Goal: Task Accomplishment & Management: Manage account settings

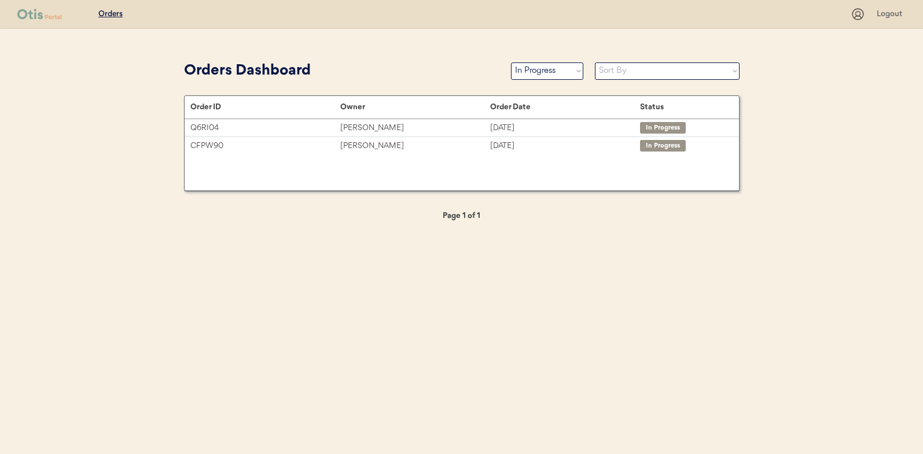
select select ""in_progress""
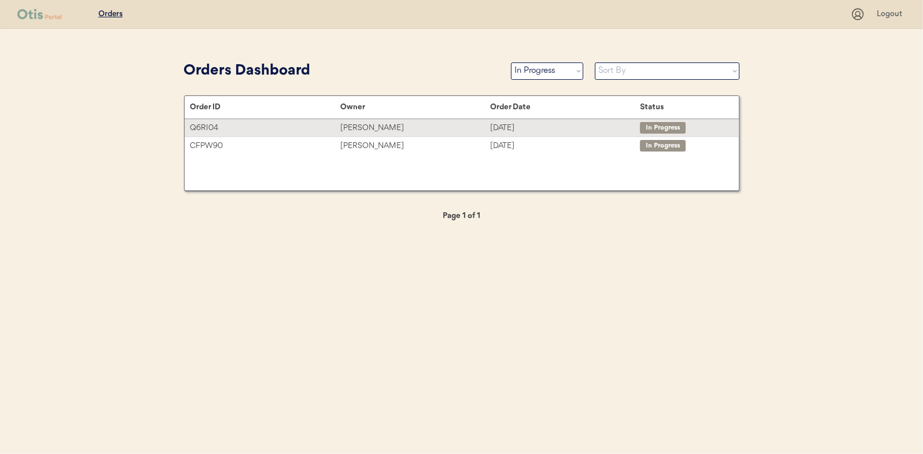
click at [361, 125] on div "[PERSON_NAME]" at bounding box center [415, 127] width 150 height 13
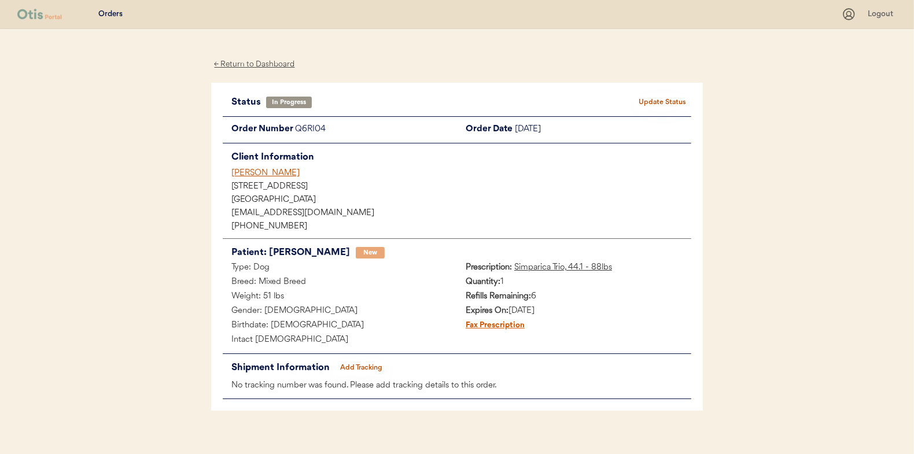
click at [368, 362] on button "Add Tracking" at bounding box center [362, 368] width 58 height 16
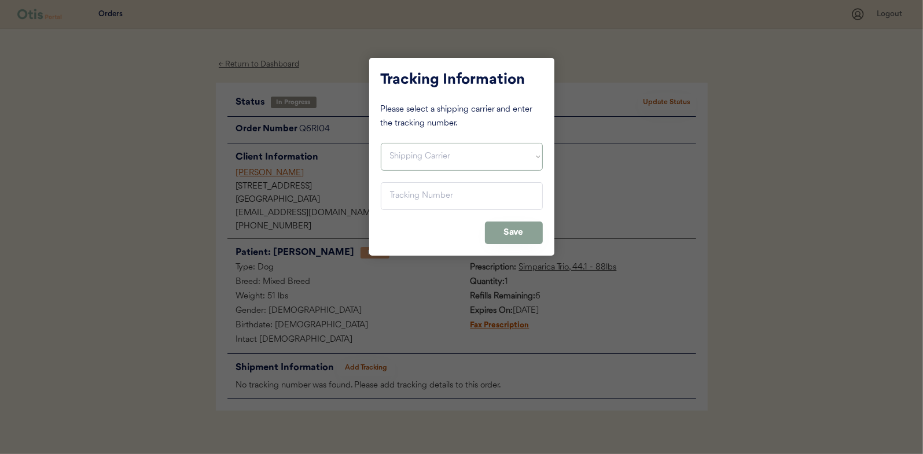
click at [416, 160] on select "Shipping Carrier FedEx FedEx Ground Economy UPS USPS" at bounding box center [462, 157] width 162 height 28
select select ""usps""
click at [381, 143] on select "Shipping Carrier FedEx FedEx Ground Economy UPS USPS" at bounding box center [462, 157] width 162 height 28
click at [396, 196] on input "input" at bounding box center [462, 196] width 162 height 28
paste input "9400150105800022485909"
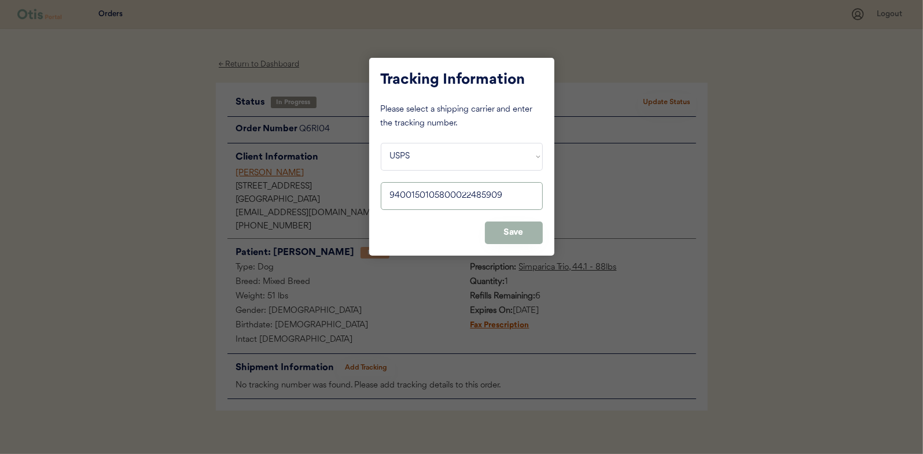
type input "9400150105800022485909"
click at [525, 223] on button "Save" at bounding box center [514, 233] width 58 height 23
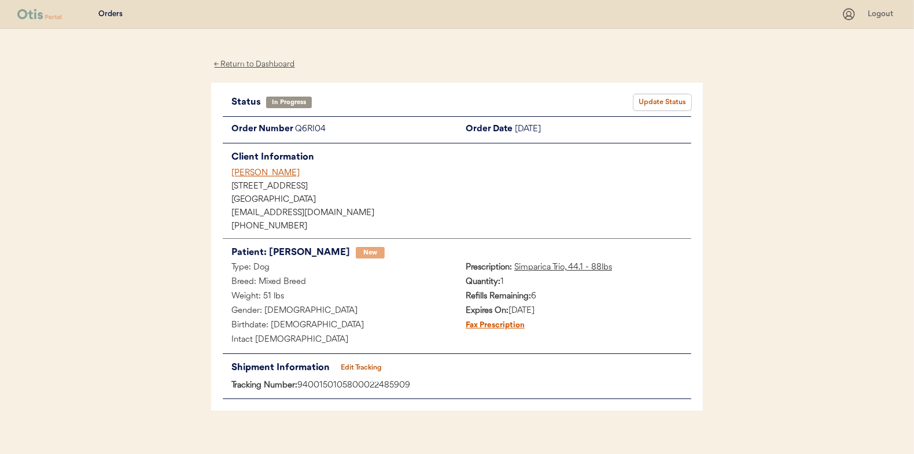
click at [670, 100] on button "Update Status" at bounding box center [662, 102] width 58 height 16
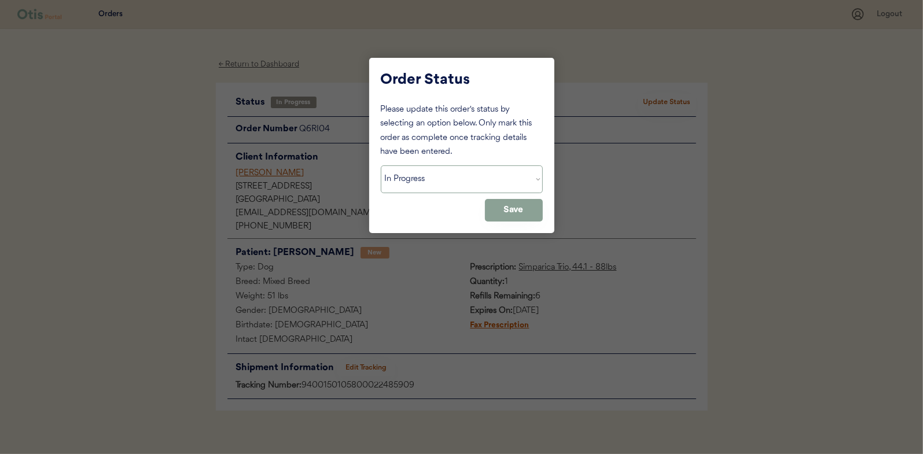
click at [402, 182] on select "Status On Hold New In Progress Complete Pending HW Consent Cancelled" at bounding box center [462, 179] width 162 height 28
select select ""complete""
click at [381, 165] on select "Status On Hold New In Progress Complete Pending HW Consent Cancelled" at bounding box center [462, 179] width 162 height 28
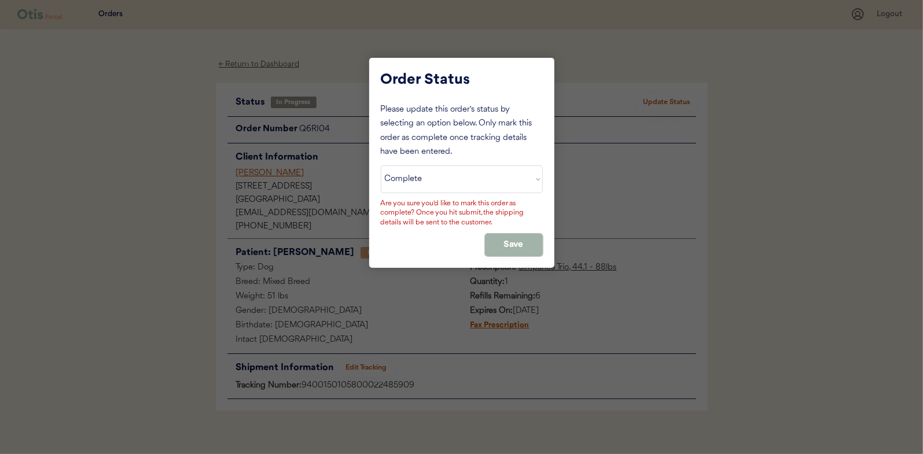
click at [506, 241] on button "Save" at bounding box center [514, 245] width 58 height 23
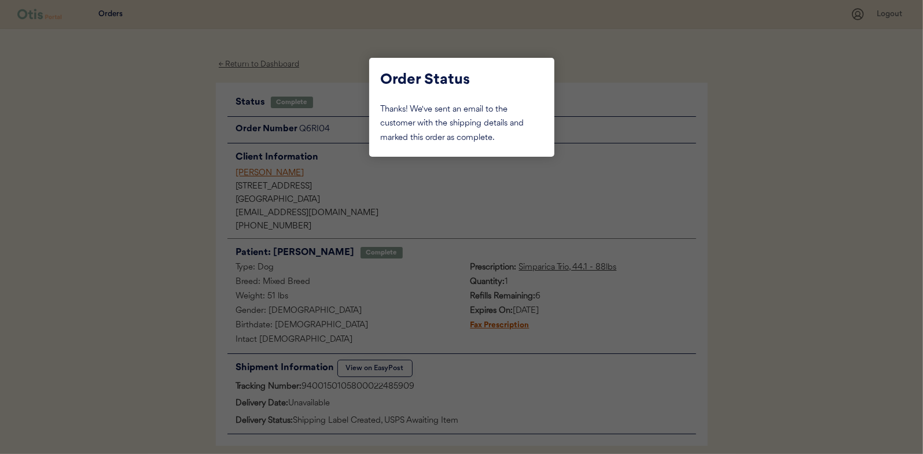
click at [175, 136] on div at bounding box center [461, 227] width 923 height 454
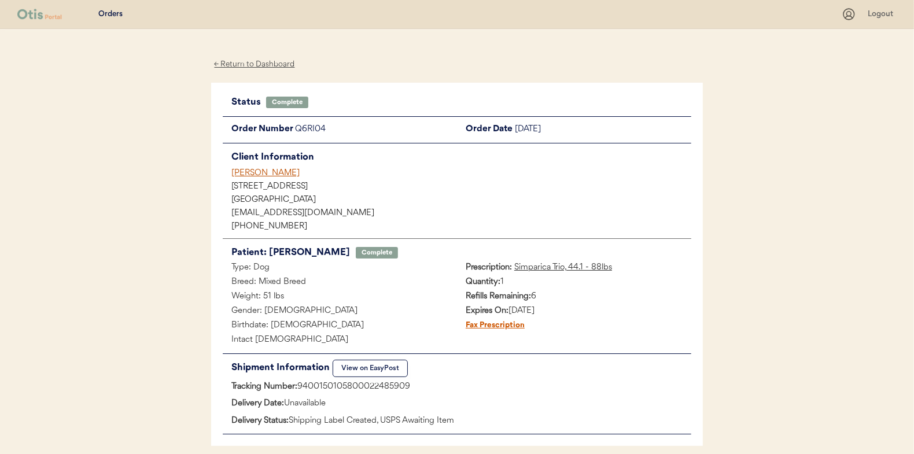
click at [266, 61] on div "← Return to Dashboard" at bounding box center [254, 64] width 87 height 13
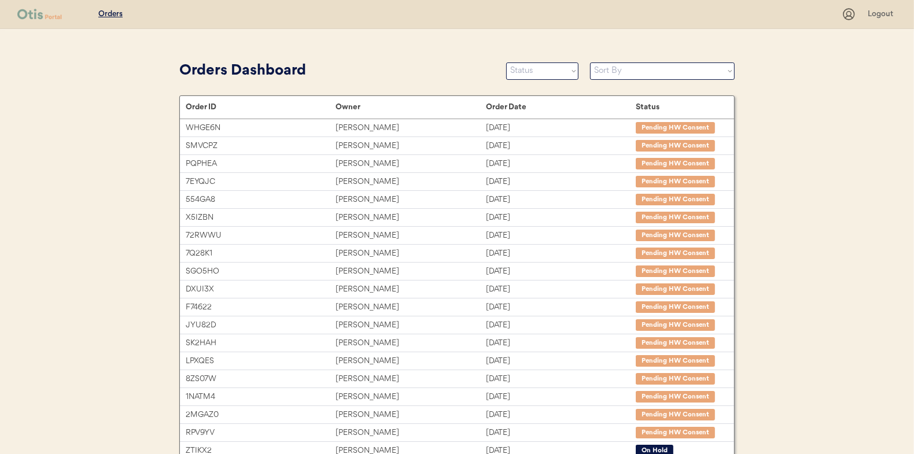
click at [532, 71] on select "Status On Hold New In Progress Complete Pending HW Consent Cancelled" at bounding box center [542, 70] width 72 height 17
select select ""in_progress""
click at [506, 62] on select "Status On Hold New In Progress Complete Pending HW Consent Cancelled" at bounding box center [542, 70] width 72 height 17
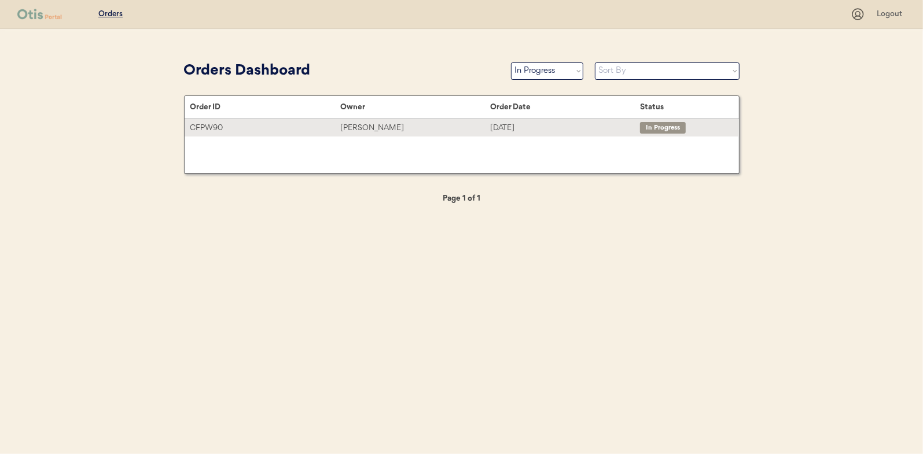
click at [368, 128] on div "Jaclyn King" at bounding box center [415, 127] width 150 height 13
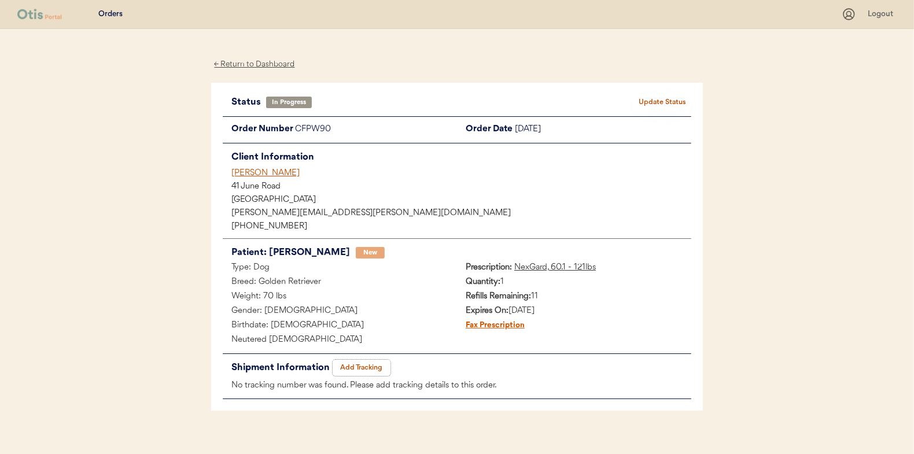
click at [370, 367] on button "Add Tracking" at bounding box center [362, 368] width 58 height 16
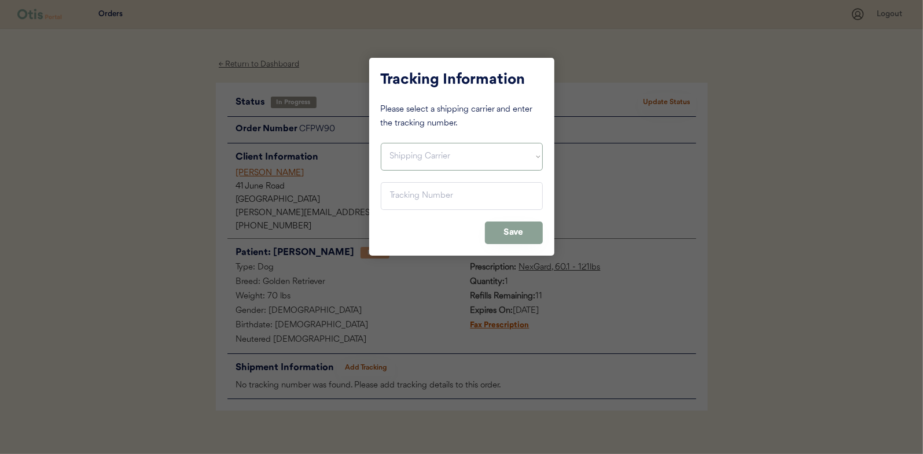
click at [398, 157] on select "Shipping Carrier FedEx FedEx Ground Economy UPS USPS" at bounding box center [462, 157] width 162 height 28
select select ""usps""
click at [381, 143] on select "Shipping Carrier FedEx FedEx Ground Economy UPS USPS" at bounding box center [462, 157] width 162 height 28
click at [403, 202] on input "input" at bounding box center [462, 196] width 162 height 28
paste input "9400150105497022641666"
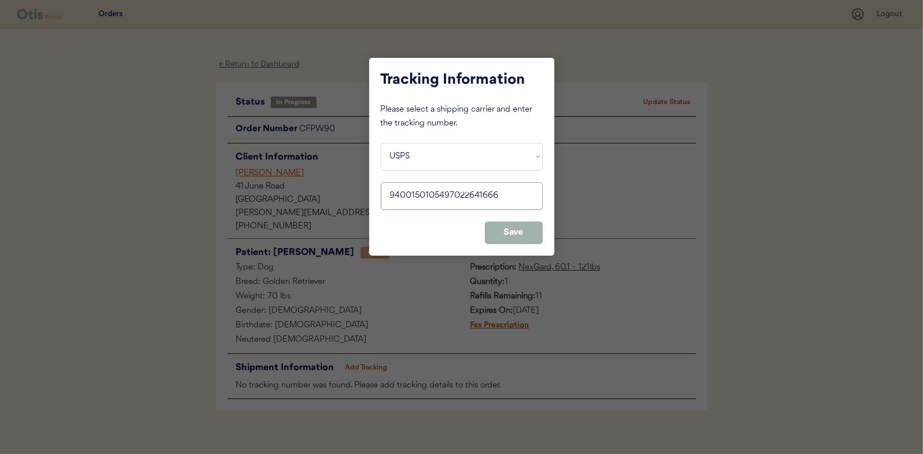
type input "9400150105497022641666"
click at [522, 235] on button "Save" at bounding box center [514, 233] width 58 height 23
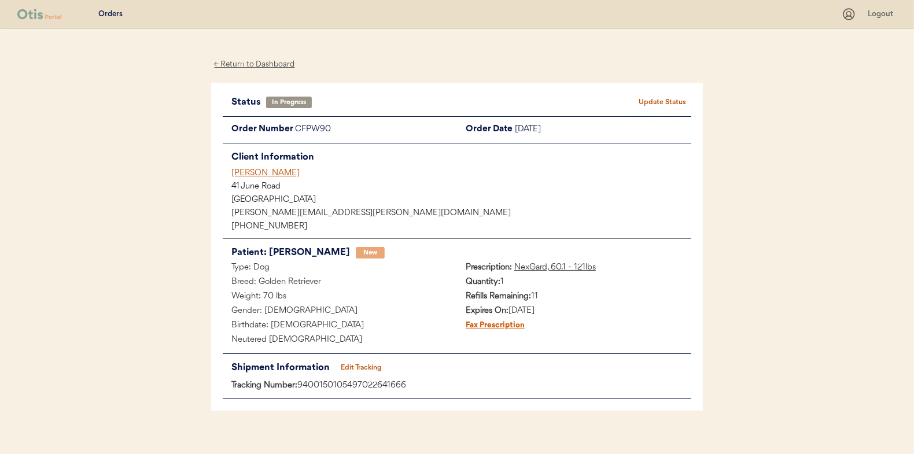
click at [655, 96] on button "Update Status" at bounding box center [662, 102] width 58 height 16
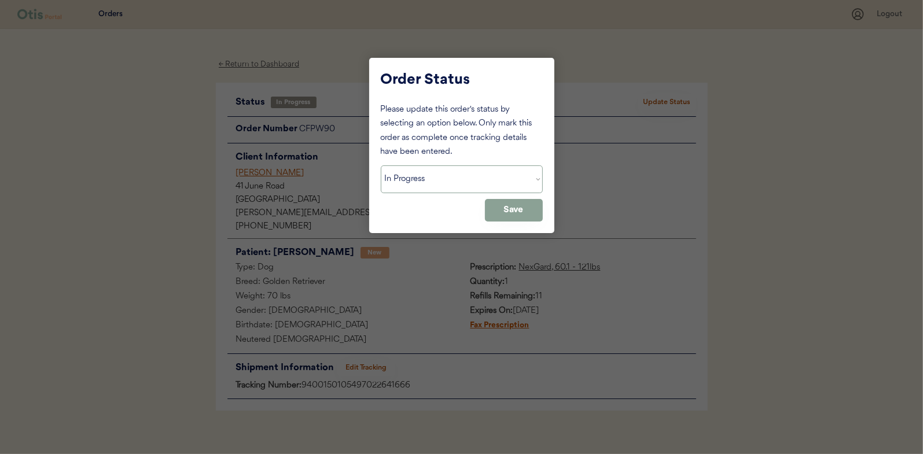
click at [408, 187] on select "Status On Hold New In Progress Complete Pending HW Consent Cancelled" at bounding box center [462, 179] width 162 height 28
select select ""complete""
click at [381, 165] on select "Status On Hold New In Progress Complete Pending HW Consent Cancelled" at bounding box center [462, 179] width 162 height 28
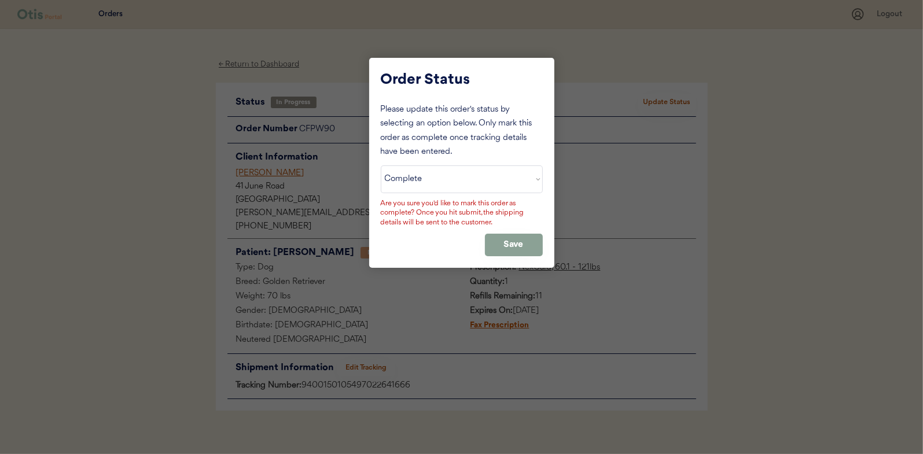
click at [504, 232] on div "Please update this order's status by selecting an option below. Only mark this …" at bounding box center [462, 179] width 162 height 153
click at [513, 238] on button "Save" at bounding box center [514, 245] width 58 height 23
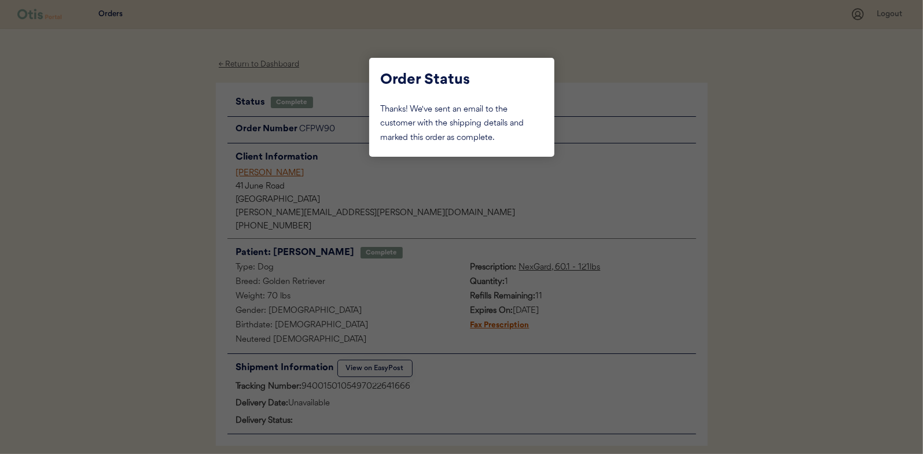
click at [160, 135] on div at bounding box center [461, 227] width 923 height 454
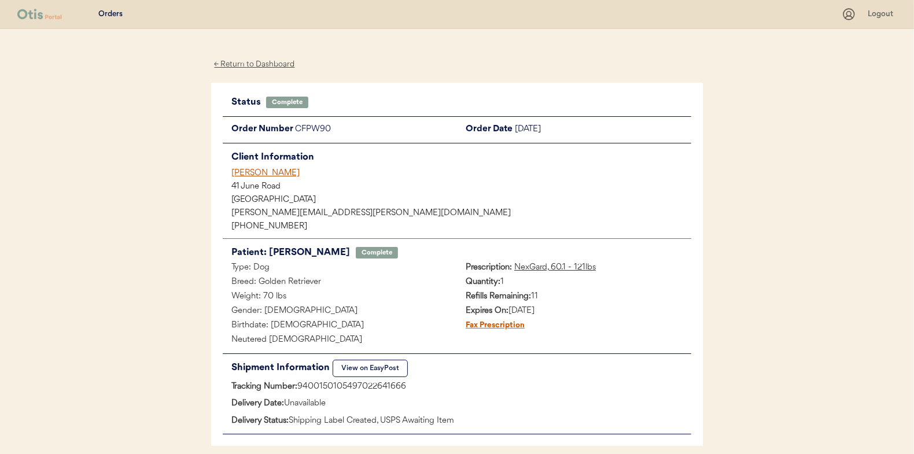
click at [257, 62] on div "← Return to Dashboard" at bounding box center [254, 64] width 87 height 13
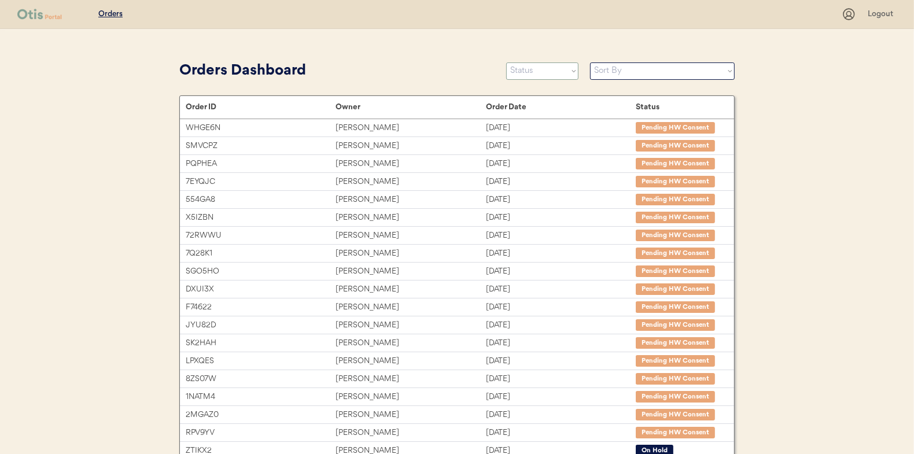
click at [535, 73] on select "Status On Hold New In Progress Complete Pending HW Consent Cancelled" at bounding box center [542, 70] width 72 height 17
click at [506, 62] on select "Status On Hold New In Progress Complete Pending HW Consent Cancelled" at bounding box center [542, 70] width 72 height 17
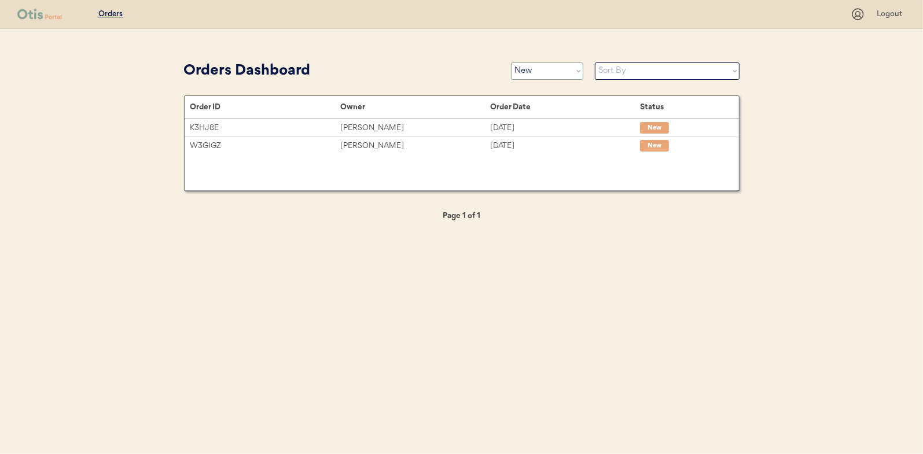
click at [533, 68] on select "Status On Hold New In Progress Complete Pending HW Consent Cancelled" at bounding box center [547, 70] width 72 height 17
select select ""on_hold""
click at [511, 62] on select "Status On Hold New In Progress Complete Pending HW Consent Cancelled" at bounding box center [547, 70] width 72 height 17
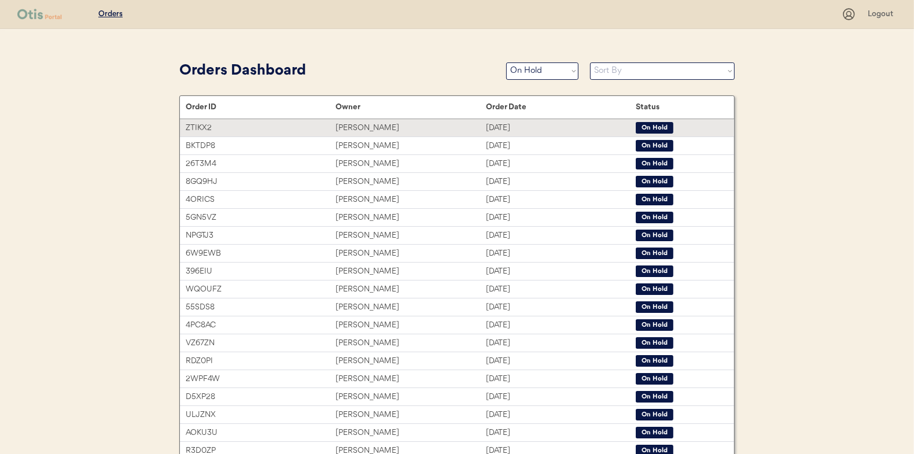
click at [354, 122] on div "[PERSON_NAME]" at bounding box center [410, 127] width 150 height 13
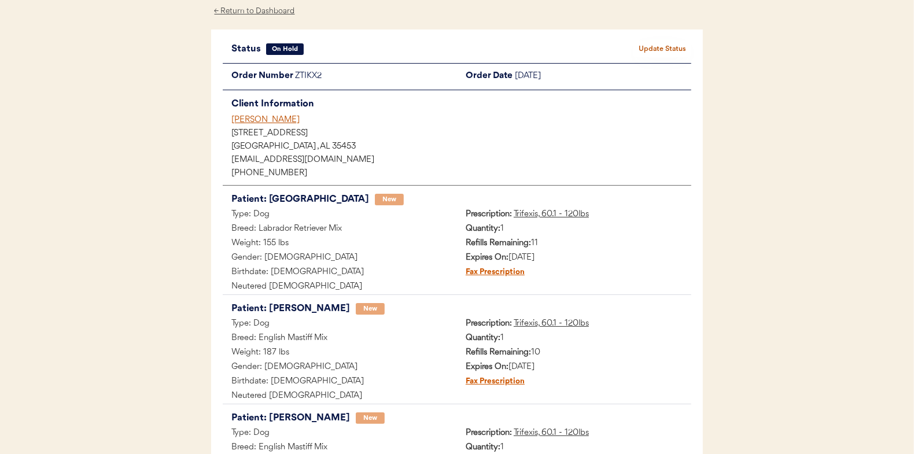
scroll to position [53, 0]
click at [665, 49] on button "Update Status" at bounding box center [662, 50] width 58 height 16
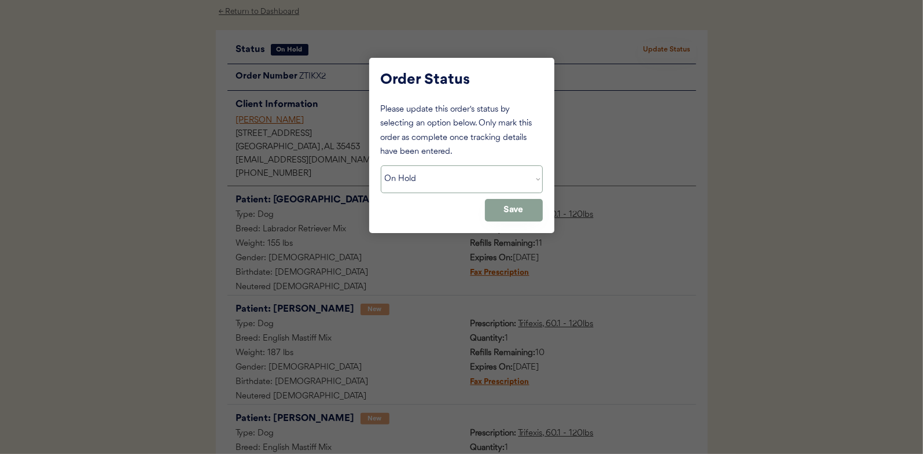
click at [429, 170] on select "Status On Hold New In Progress Complete Pending HW Consent Cancelled" at bounding box center [462, 179] width 162 height 28
select select ""in_progress""
click at [381, 165] on select "Status On Hold New In Progress Complete Pending HW Consent Cancelled" at bounding box center [462, 179] width 162 height 28
click at [512, 203] on button "Save" at bounding box center [514, 210] width 58 height 23
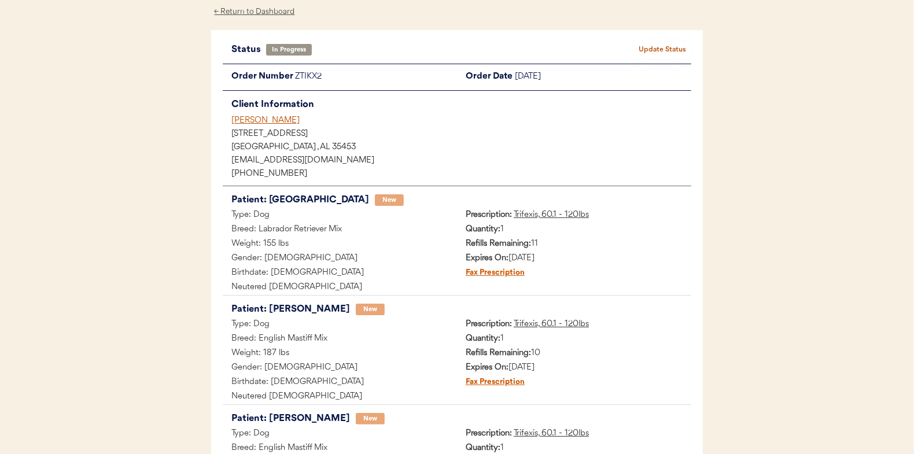
scroll to position [0, 0]
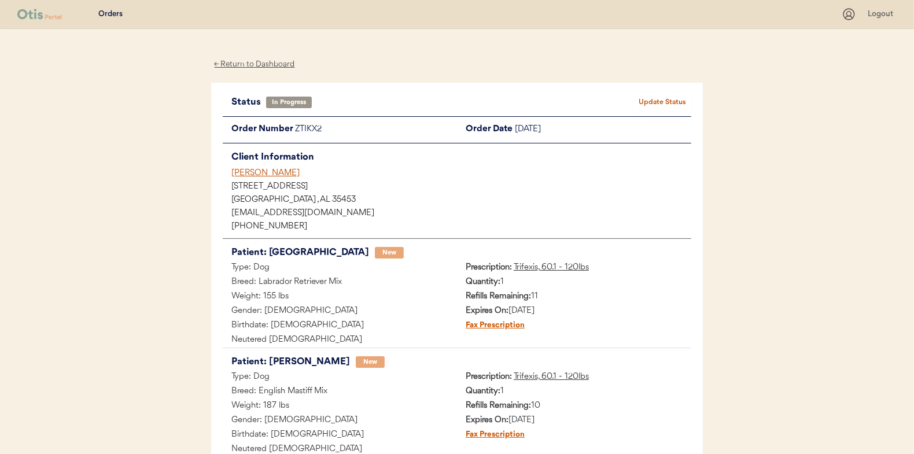
click at [264, 64] on div "← Return to Dashboard" at bounding box center [254, 64] width 87 height 13
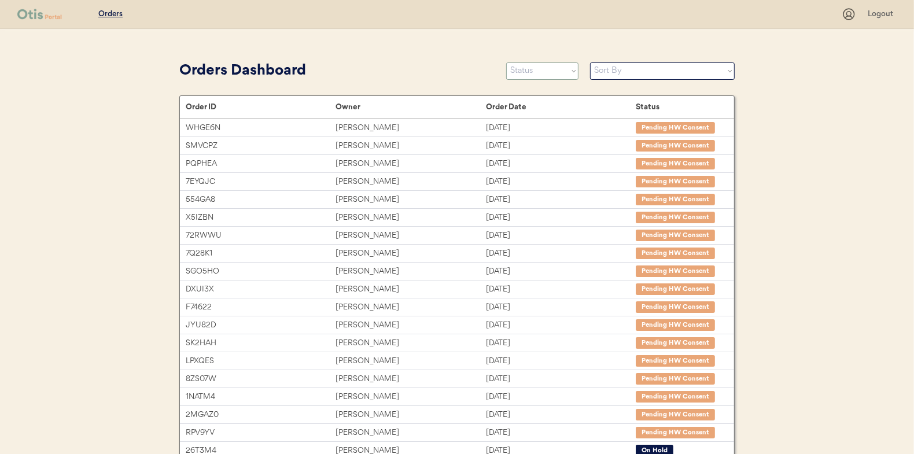
click at [530, 74] on select "Status On Hold New In Progress Complete Pending HW Consent Cancelled" at bounding box center [542, 70] width 72 height 17
select select ""new""
click at [506, 62] on select "Status On Hold New In Progress Complete Pending HW Consent Cancelled" at bounding box center [542, 70] width 72 height 17
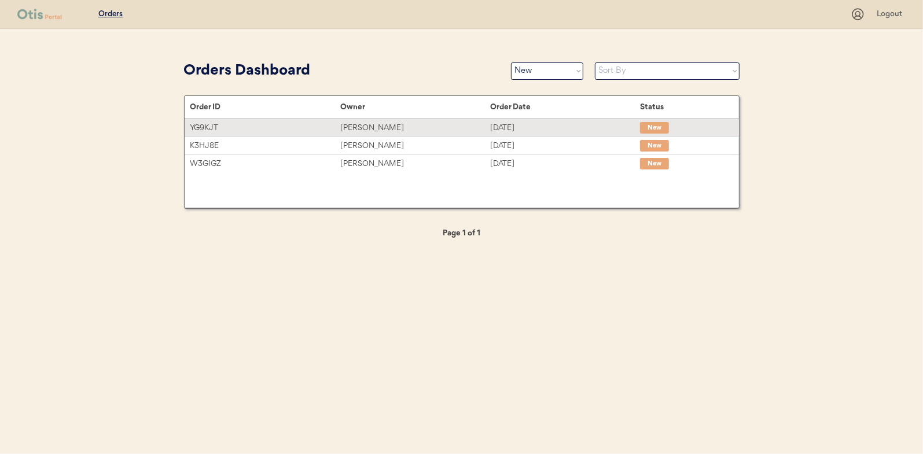
click at [379, 124] on div "Glenda Delgado" at bounding box center [415, 127] width 150 height 13
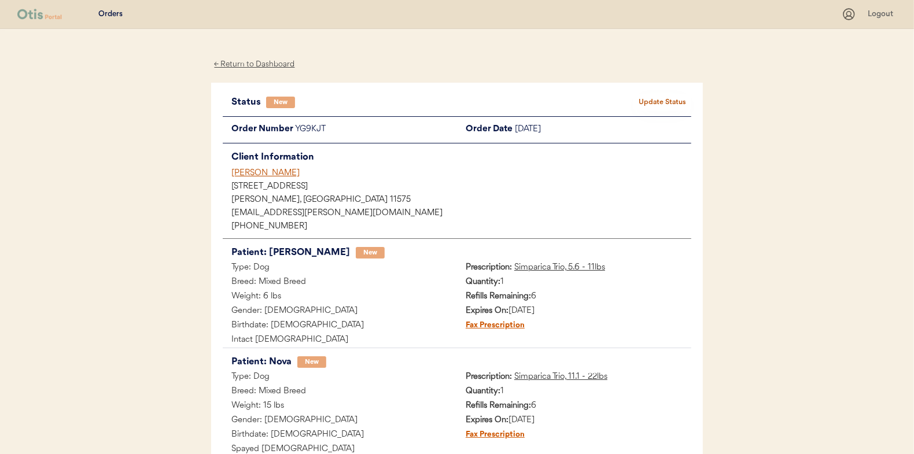
click at [669, 100] on button "Update Status" at bounding box center [662, 102] width 58 height 16
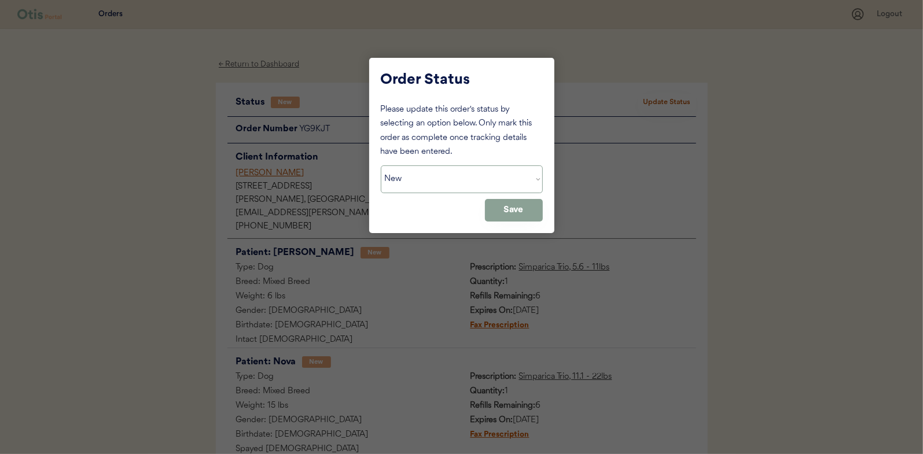
click at [403, 179] on select "Status On Hold New In Progress Complete Pending HW Consent Cancelled" at bounding box center [462, 179] width 162 height 28
select select ""in_progress""
click at [381, 165] on select "Status On Hold New In Progress Complete Pending HW Consent Cancelled" at bounding box center [462, 179] width 162 height 28
click at [538, 208] on button "Save" at bounding box center [514, 210] width 58 height 23
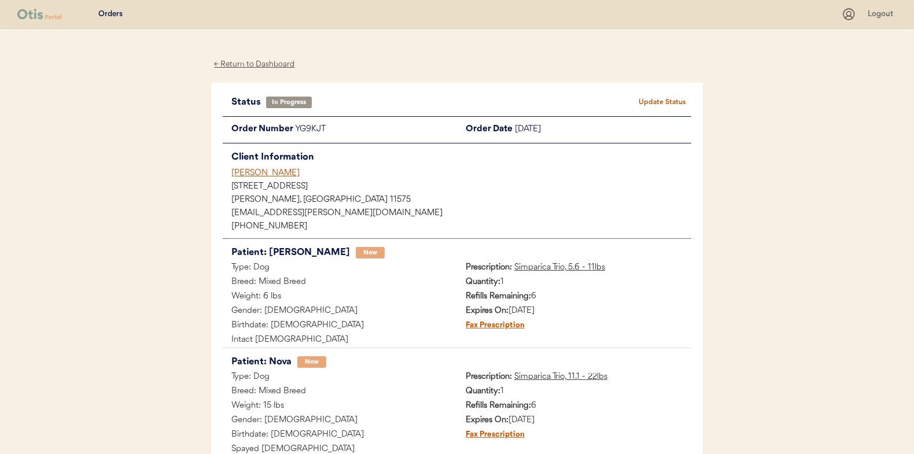
click at [253, 62] on div "← Return to Dashboard" at bounding box center [254, 64] width 87 height 13
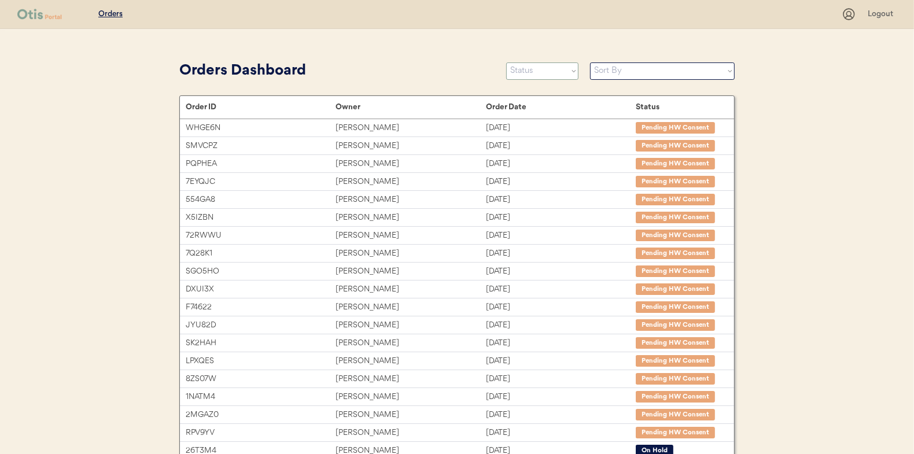
click at [537, 67] on select "Status On Hold New In Progress Complete Pending HW Consent Cancelled" at bounding box center [542, 70] width 72 height 17
select select ""new""
click at [506, 62] on select "Status On Hold New In Progress Complete Pending HW Consent Cancelled" at bounding box center [542, 70] width 72 height 17
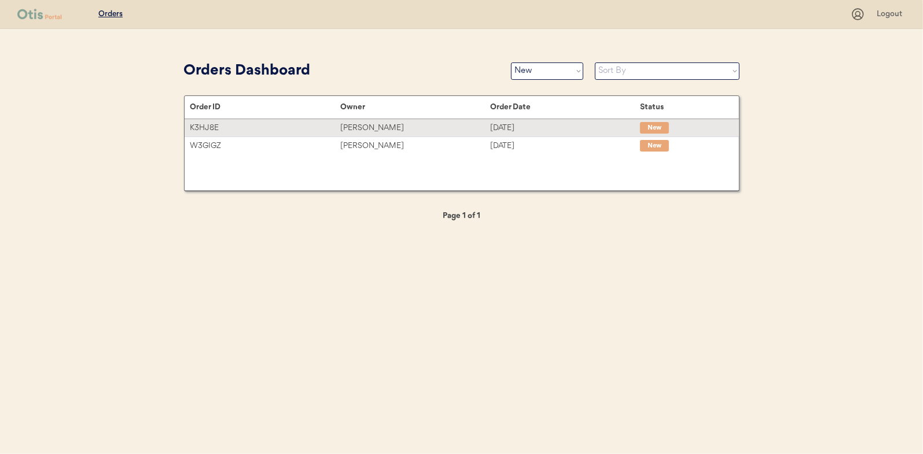
click at [363, 127] on div "[PERSON_NAME]" at bounding box center [415, 127] width 150 height 13
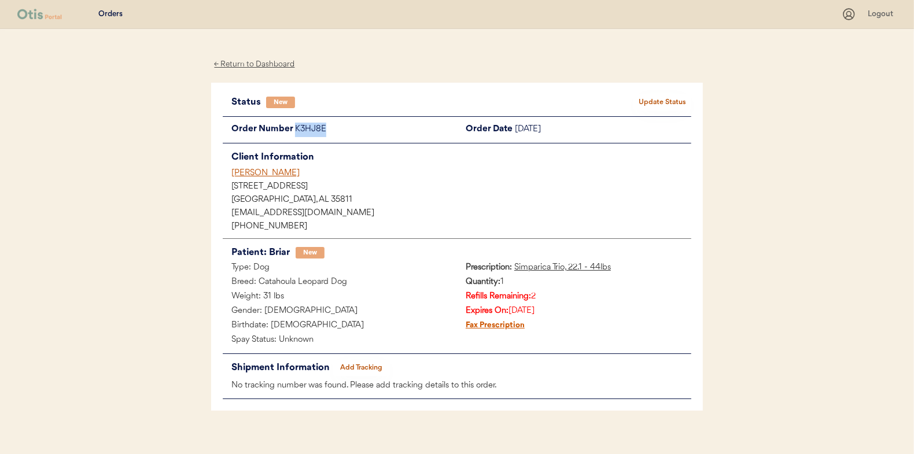
drag, startPoint x: 329, startPoint y: 130, endPoint x: 294, endPoint y: 130, distance: 34.7
click at [295, 130] on div "K3HJ8E" at bounding box center [376, 130] width 162 height 14
drag, startPoint x: 294, startPoint y: 130, endPoint x: 304, endPoint y: 130, distance: 9.8
copy div "K3HJ8E"
click at [677, 99] on button "Update Status" at bounding box center [662, 102] width 58 height 16
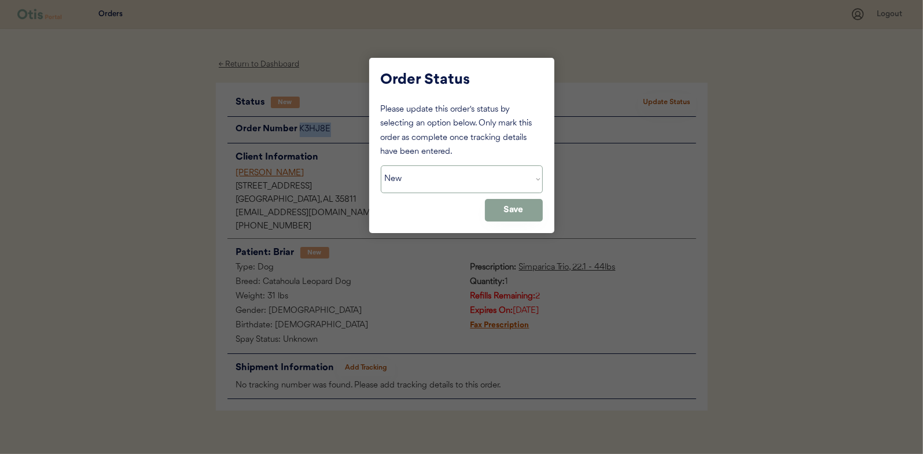
click at [421, 175] on select "Status On Hold New In Progress Complete Pending HW Consent Cancelled" at bounding box center [462, 179] width 162 height 28
select select ""on_hold""
click at [381, 165] on select "Status On Hold New In Progress Complete Pending HW Consent Cancelled" at bounding box center [462, 179] width 162 height 28
click at [493, 210] on button "Save" at bounding box center [514, 210] width 58 height 23
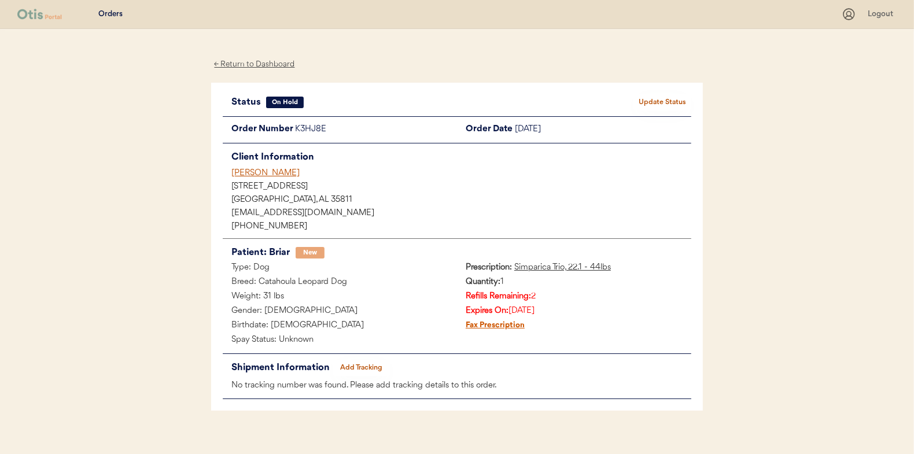
click at [261, 62] on div "← Return to Dashboard" at bounding box center [254, 64] width 87 height 13
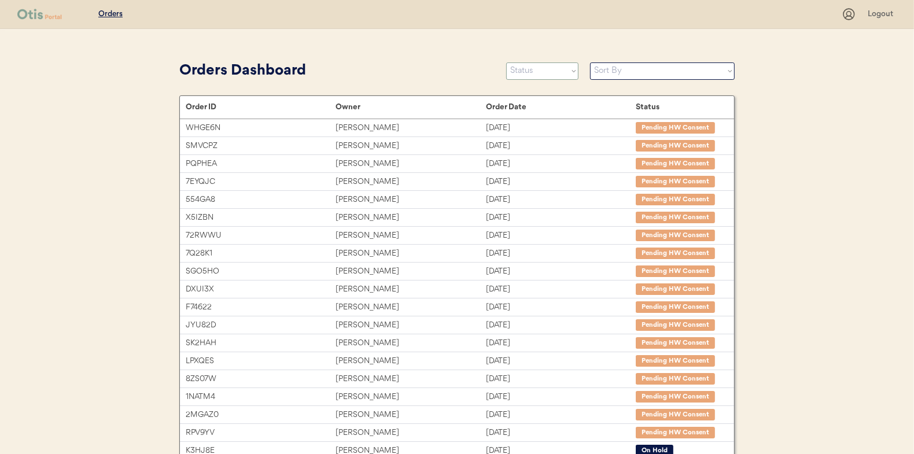
click at [543, 68] on select "Status On Hold New In Progress Complete Pending HW Consent Cancelled" at bounding box center [542, 70] width 72 height 17
select select ""new""
click at [506, 62] on select "Status On Hold New In Progress Complete Pending HW Consent Cancelled" at bounding box center [542, 70] width 72 height 17
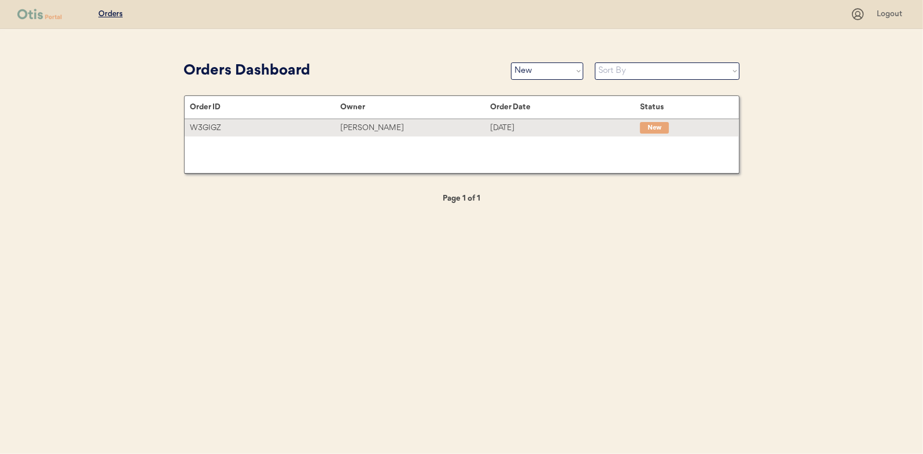
click at [383, 126] on div "[PERSON_NAME]" at bounding box center [415, 127] width 150 height 13
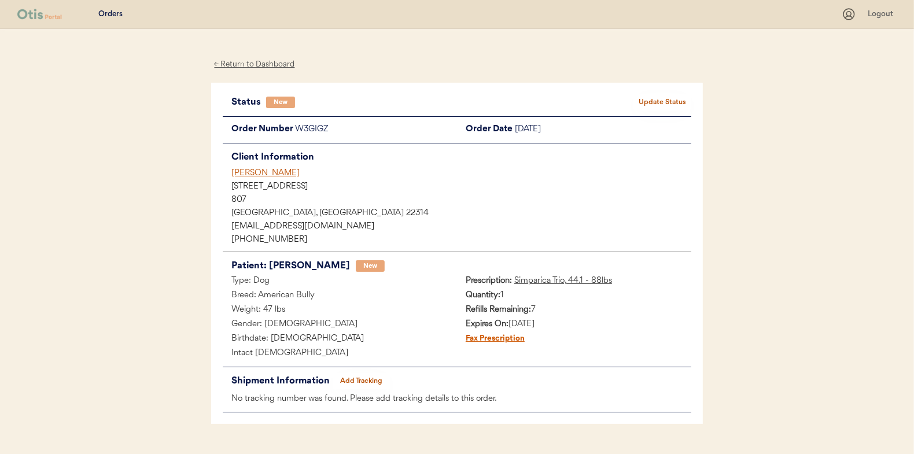
click at [660, 98] on button "Update Status" at bounding box center [662, 102] width 58 height 16
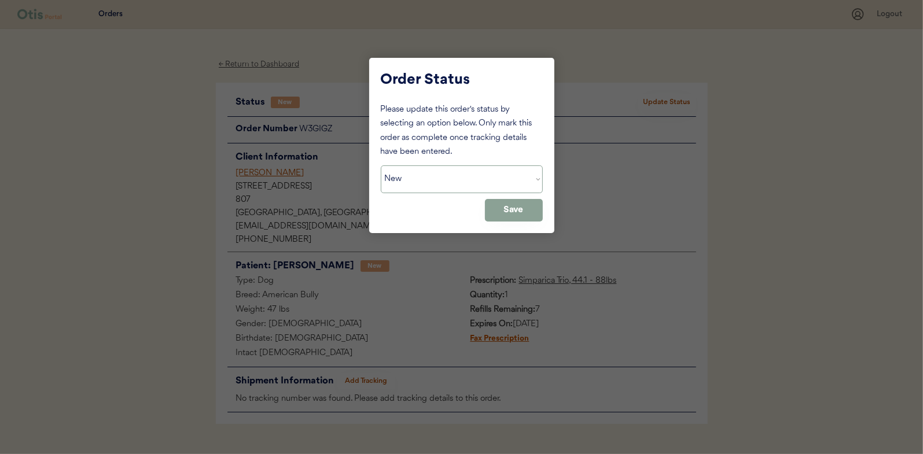
click at [433, 178] on select "Status On Hold New In Progress Complete Pending HW Consent Cancelled" at bounding box center [462, 179] width 162 height 28
select select ""in_progress""
click at [381, 165] on select "Status On Hold New In Progress Complete Pending HW Consent Cancelled" at bounding box center [462, 179] width 162 height 28
click at [505, 208] on button "Save" at bounding box center [514, 210] width 58 height 23
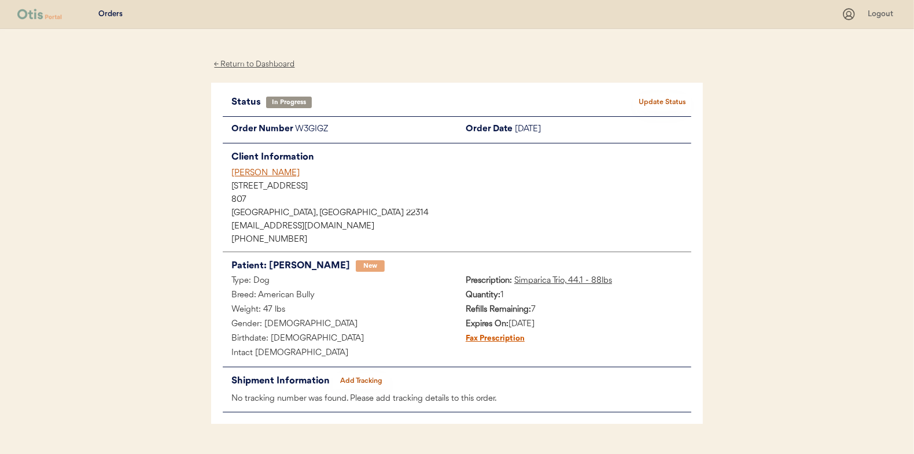
click at [262, 67] on div "← Return to Dashboard" at bounding box center [254, 64] width 87 height 13
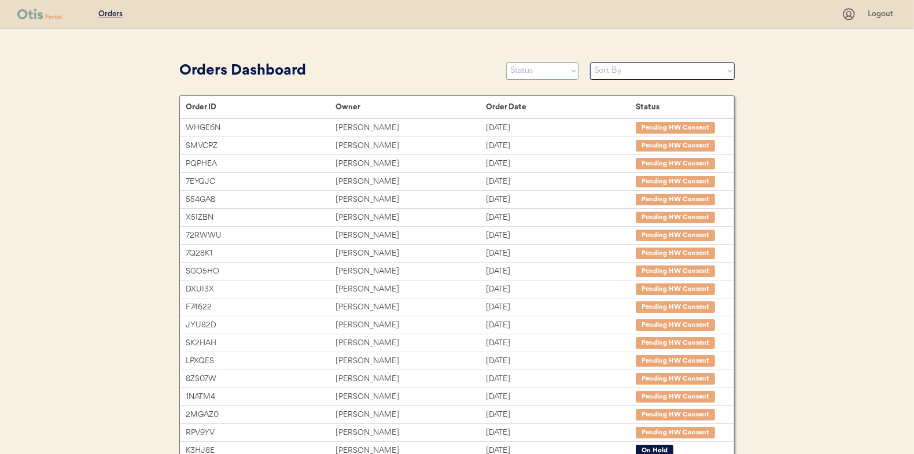
click at [548, 72] on select "Status On Hold New In Progress Complete Pending HW Consent Cancelled" at bounding box center [542, 70] width 72 height 17
click at [506, 62] on select "Status On Hold New In Progress Complete Pending HW Consent Cancelled" at bounding box center [542, 70] width 72 height 17
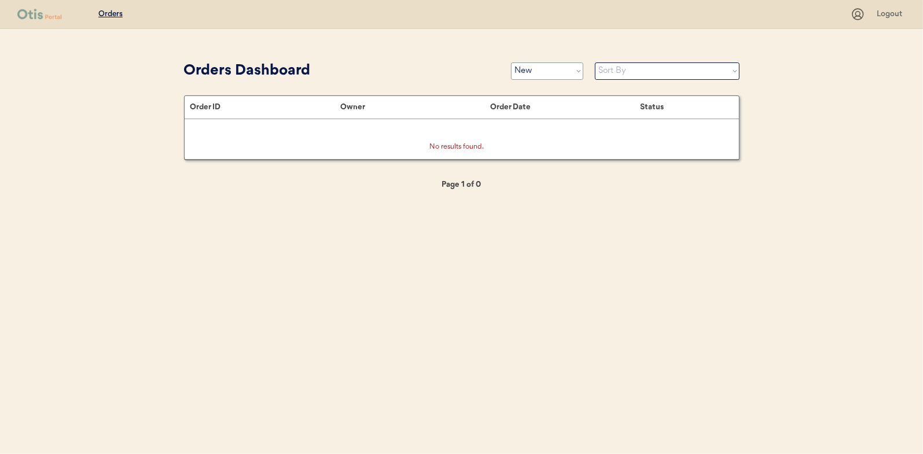
click at [543, 76] on select "Status On Hold New In Progress Complete Pending HW Consent Cancelled" at bounding box center [547, 70] width 72 height 17
click at [511, 62] on select "Status On Hold New In Progress Complete Pending HW Consent Cancelled" at bounding box center [547, 70] width 72 height 17
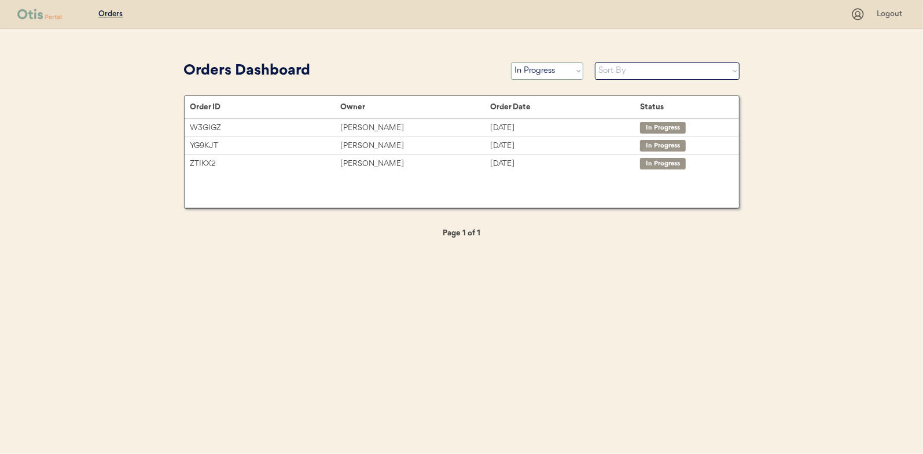
click at [527, 72] on select "Status On Hold New In Progress Complete Pending HW Consent Cancelled" at bounding box center [547, 70] width 72 height 17
select select ""new""
click at [511, 62] on select "Status On Hold New In Progress Complete Pending HW Consent Cancelled" at bounding box center [547, 70] width 72 height 17
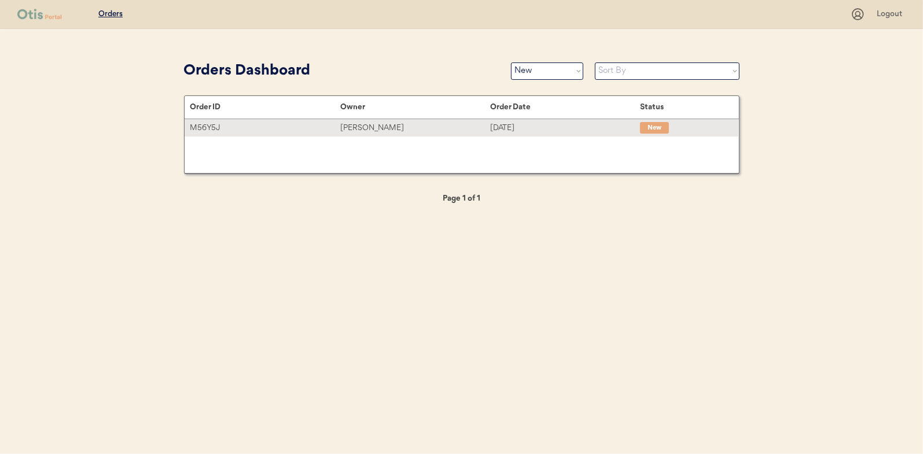
click at [368, 128] on div "[PERSON_NAME]" at bounding box center [415, 127] width 150 height 13
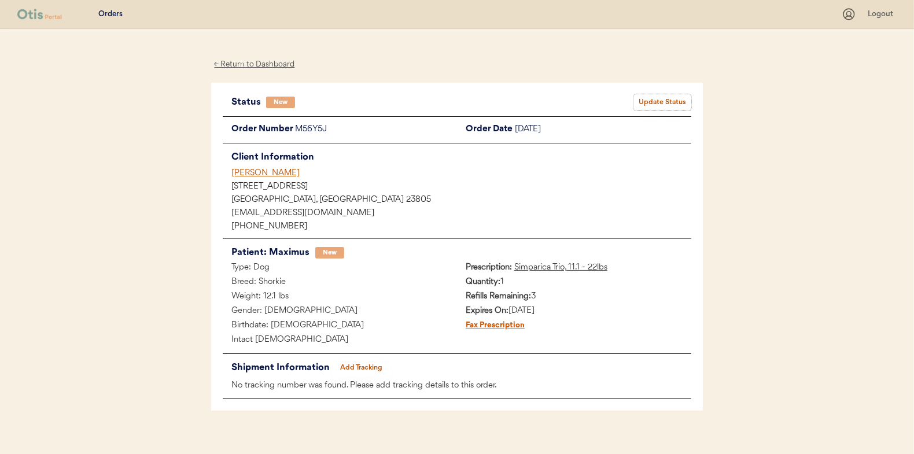
click at [663, 104] on button "Update Status" at bounding box center [662, 102] width 58 height 16
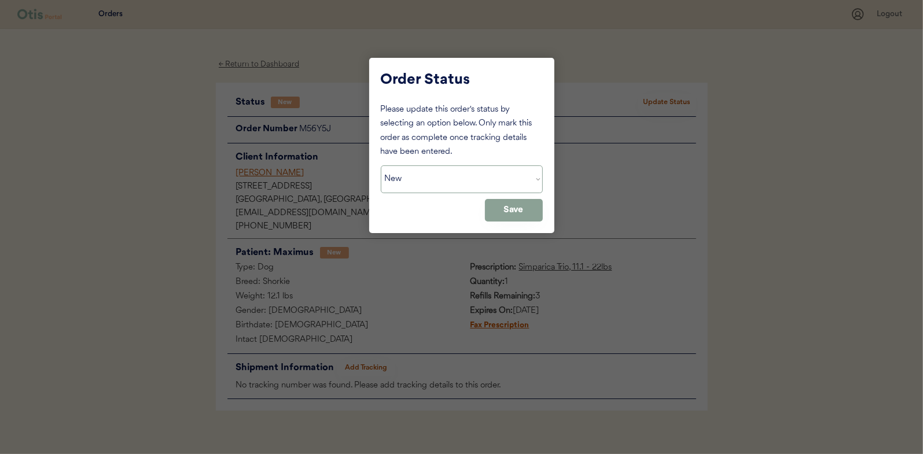
click at [415, 187] on select "Status On Hold New In Progress Complete Pending HW Consent Cancelled" at bounding box center [462, 179] width 162 height 28
select select ""in_progress""
click at [381, 165] on select "Status On Hold New In Progress Complete Pending HW Consent Cancelled" at bounding box center [462, 179] width 162 height 28
click at [508, 207] on button "Save" at bounding box center [514, 210] width 58 height 23
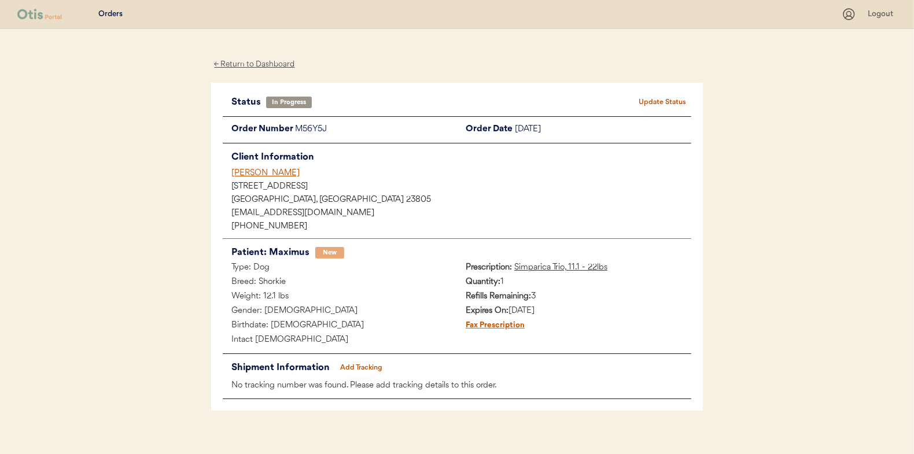
click at [242, 65] on div "← Return to Dashboard" at bounding box center [254, 64] width 87 height 13
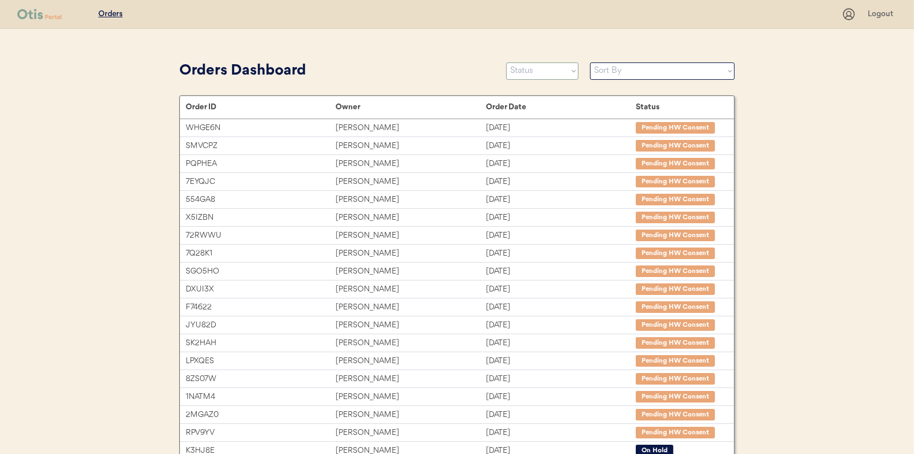
click at [541, 67] on select "Status On Hold New In Progress Complete Pending HW Consent Cancelled" at bounding box center [542, 70] width 72 height 17
click at [506, 62] on select "Status On Hold New In Progress Complete Pending HW Consent Cancelled" at bounding box center [542, 70] width 72 height 17
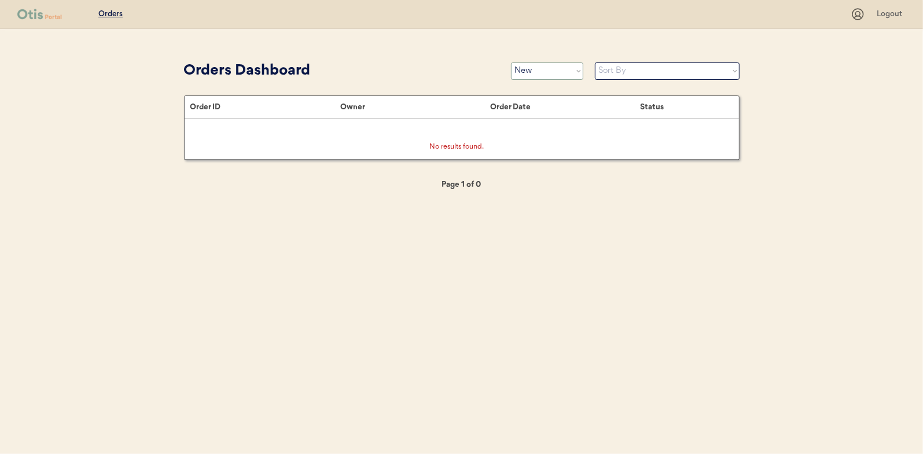
click at [525, 68] on select "Status On Hold New In Progress Complete Pending HW Consent Cancelled" at bounding box center [547, 70] width 72 height 17
click at [511, 62] on select "Status On Hold New In Progress Complete Pending HW Consent Cancelled" at bounding box center [547, 70] width 72 height 17
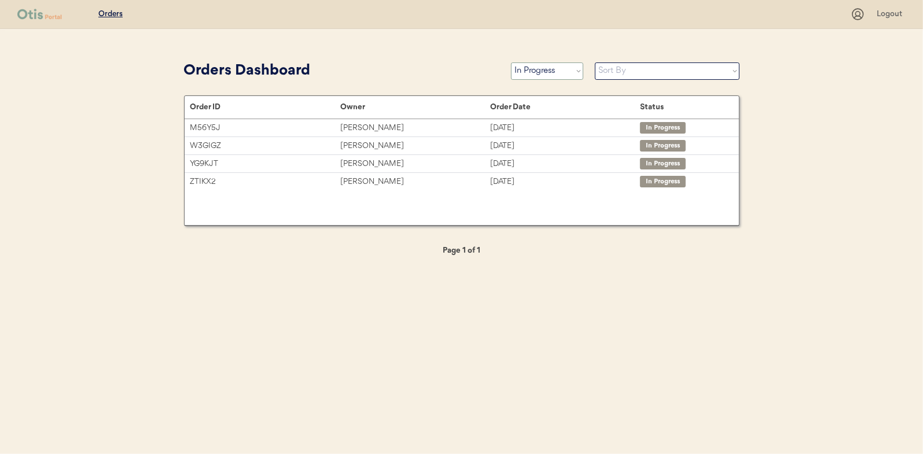
click at [526, 69] on select "Status On Hold New In Progress Complete Pending HW Consent Cancelled" at bounding box center [547, 70] width 72 height 17
click at [511, 62] on select "Status On Hold New In Progress Complete Pending HW Consent Cancelled" at bounding box center [547, 70] width 72 height 17
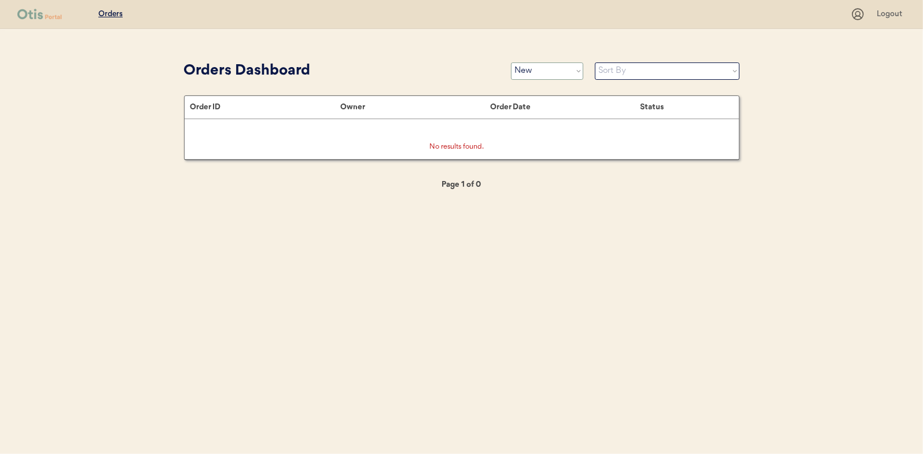
click at [529, 72] on select "Status On Hold New In Progress Complete Pending HW Consent Cancelled" at bounding box center [547, 70] width 72 height 17
click at [511, 62] on select "Status On Hold New In Progress Complete Pending HW Consent Cancelled" at bounding box center [547, 70] width 72 height 17
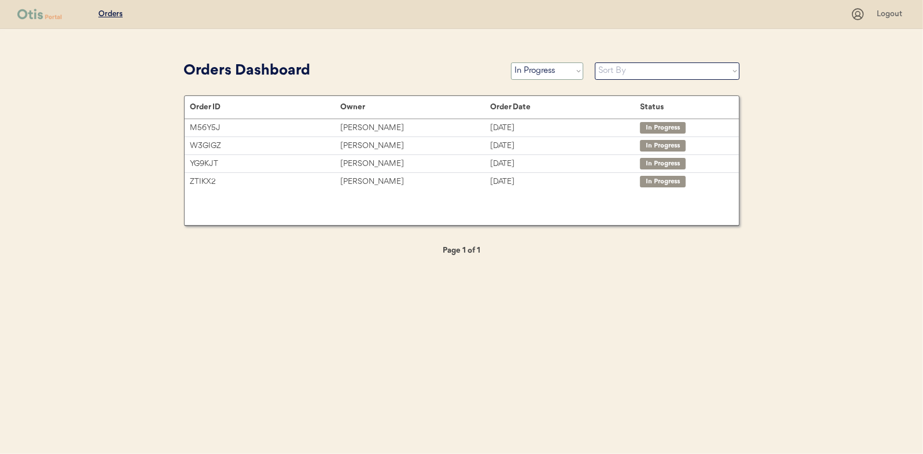
click at [545, 69] on select "Status On Hold New In Progress Complete Pending HW Consent Cancelled" at bounding box center [547, 70] width 72 height 17
select select ""new""
click at [511, 62] on select "Status On Hold New In Progress Complete Pending HW Consent Cancelled" at bounding box center [547, 70] width 72 height 17
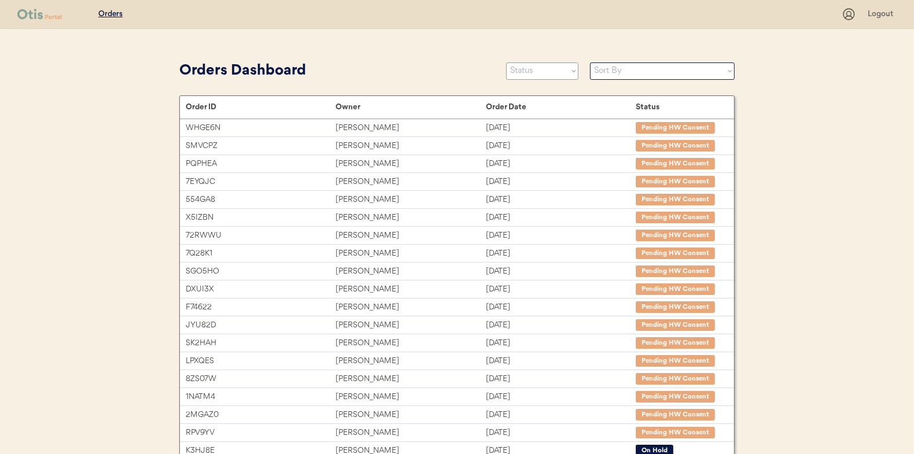
click at [544, 67] on select "Status On Hold New In Progress Complete Pending HW Consent Cancelled" at bounding box center [542, 70] width 72 height 17
select select ""new""
click at [506, 62] on select "Status On Hold New In Progress Complete Pending HW Consent Cancelled" at bounding box center [542, 70] width 72 height 17
